Goal: Information Seeking & Learning: Learn about a topic

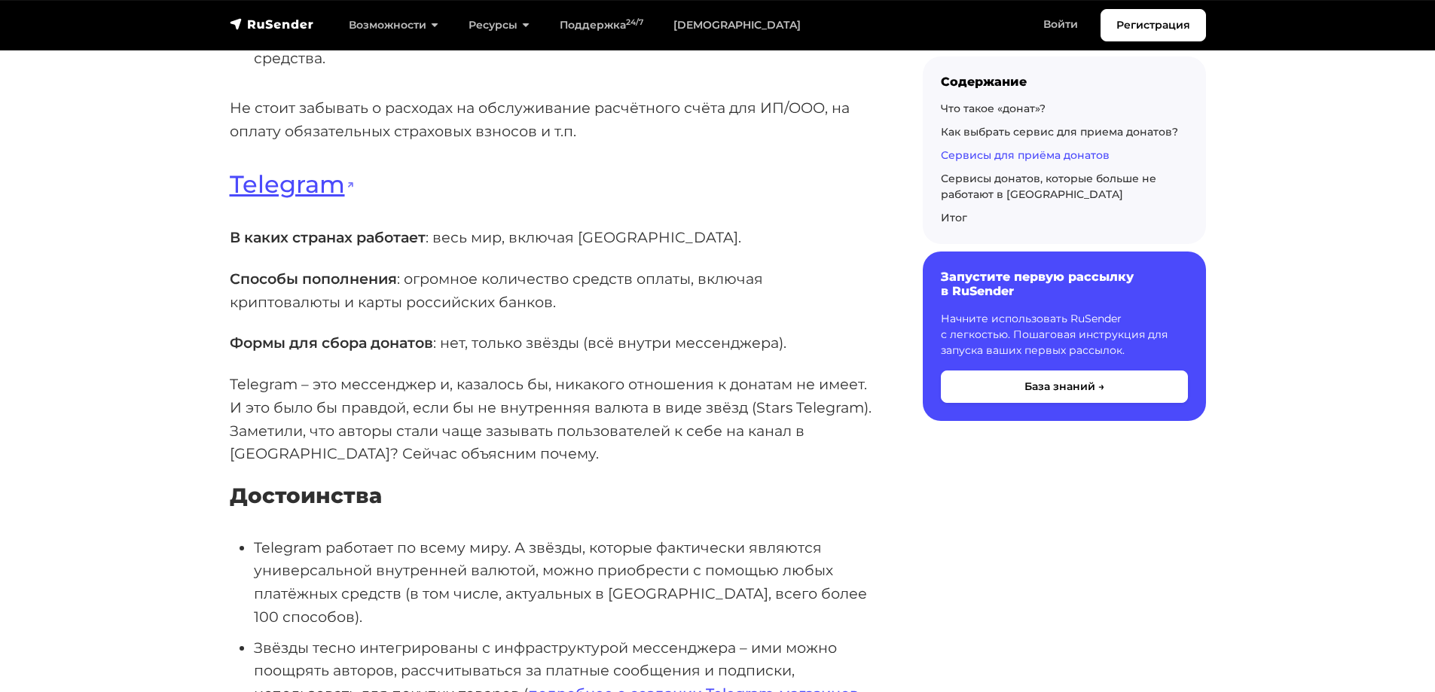
scroll to position [3749, 0]
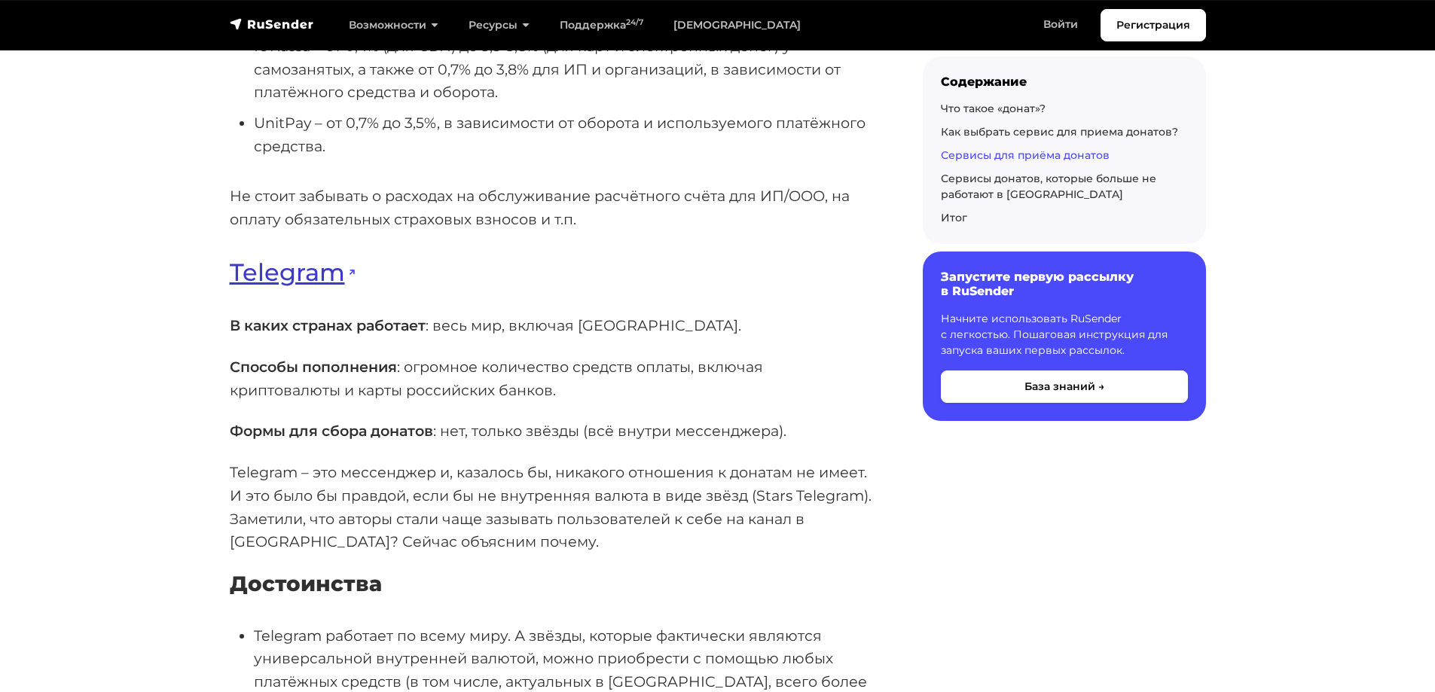
click at [316, 271] on link "Telegram" at bounding box center [292, 272] width 125 height 29
click at [400, 136] on li "UnitPay – от 0,7% до 3,5%, в зависимости от оборота и используемого платёжного …" at bounding box center [564, 134] width 621 height 46
click at [409, 123] on li "UnitPay – от 0,7% до 3,5%, в зависимости от оборота и используемого платёжного …" at bounding box center [564, 134] width 621 height 46
drag, startPoint x: 343, startPoint y: 121, endPoint x: 372, endPoint y: 119, distance: 28.7
click at [372, 119] on li "UnitPay – от 0,7% до 3,5%, в зависимости от оборота и используемого платёжного …" at bounding box center [564, 134] width 621 height 46
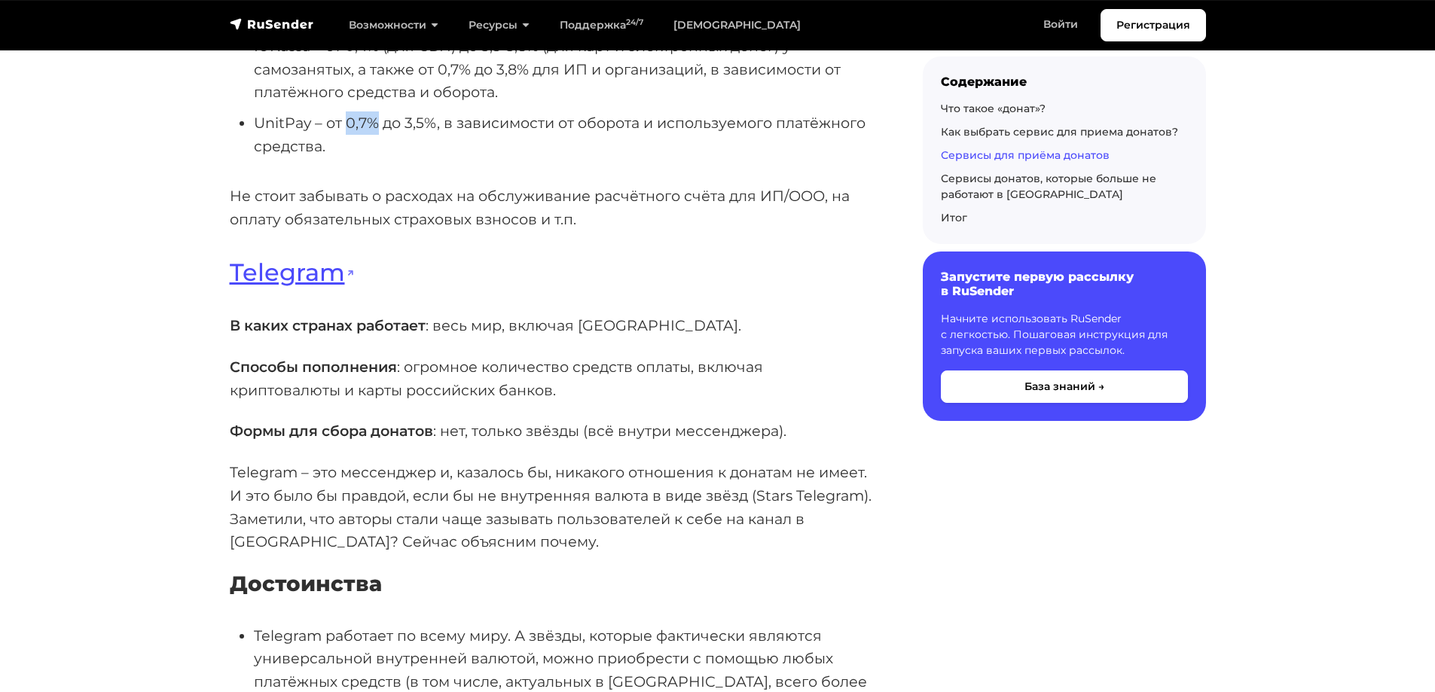
click at [372, 119] on li "UnitPay – от 0,7% до 3,5%, в зависимости от оборота и используемого платёжного …" at bounding box center [564, 134] width 621 height 46
drag, startPoint x: 407, startPoint y: 125, endPoint x: 431, endPoint y: 121, distance: 24.5
click at [431, 121] on li "UnitPay – от 0,7% до 3,5%, в зависимости от оборота и используемого платёжного …" at bounding box center [564, 134] width 621 height 46
click at [431, 120] on li "UnitPay – от 0,7% до 3,5%, в зависимости от оборота и используемого платёжного …" at bounding box center [564, 134] width 621 height 46
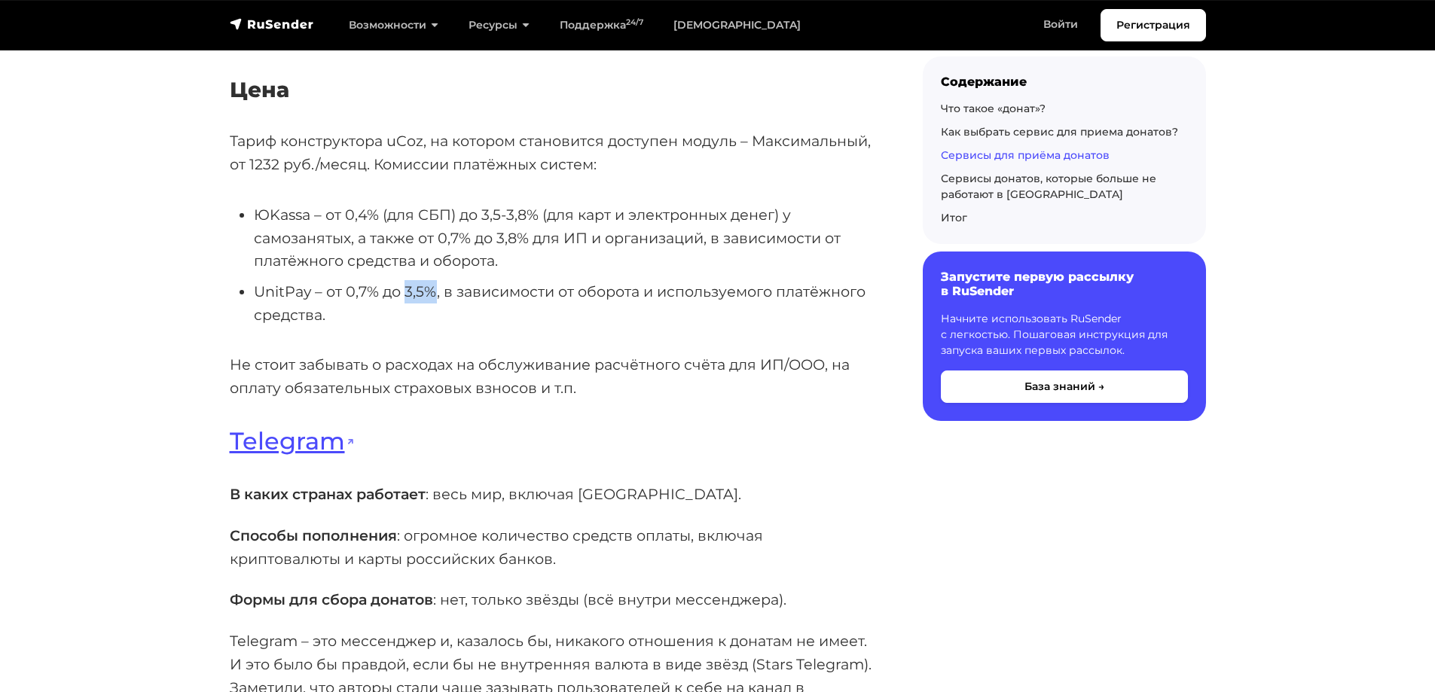
scroll to position [3523, 0]
